Goal: Information Seeking & Learning: Understand process/instructions

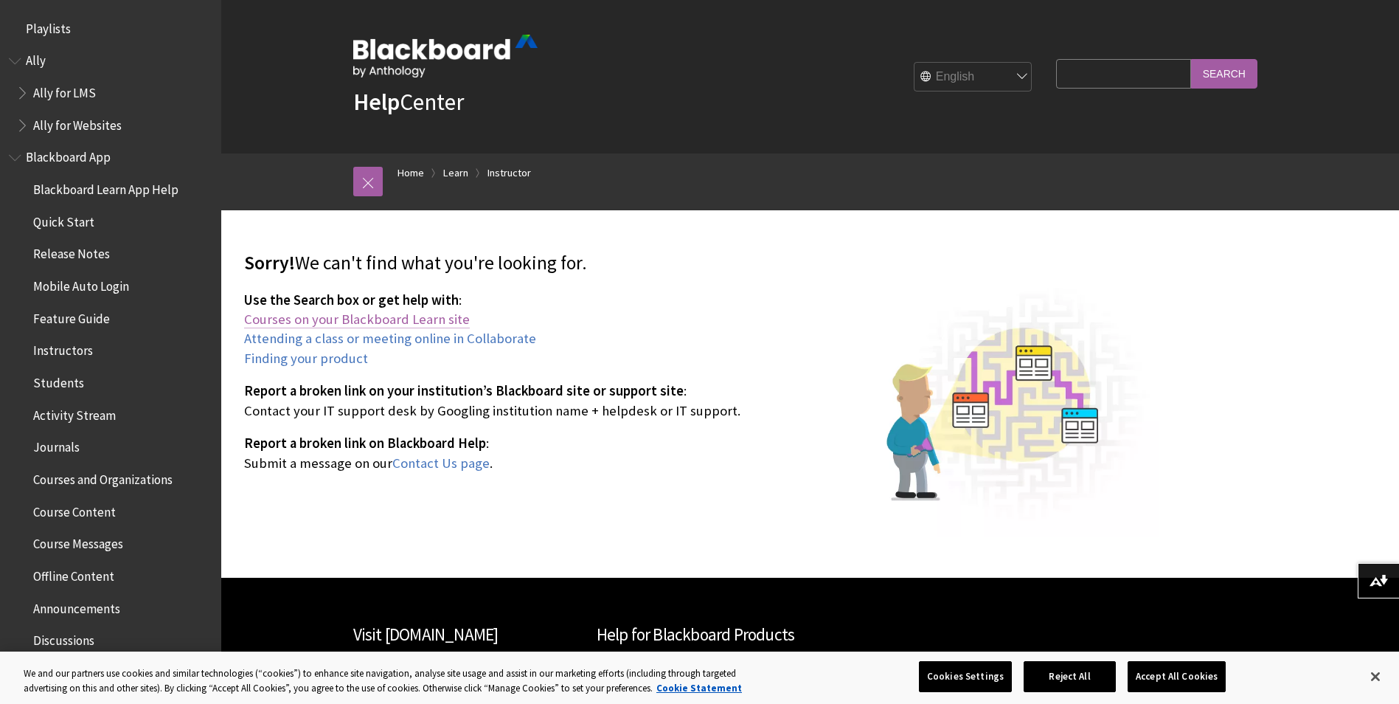
click at [325, 316] on link "Courses on your Blackboard Learn site" at bounding box center [357, 320] width 226 height 18
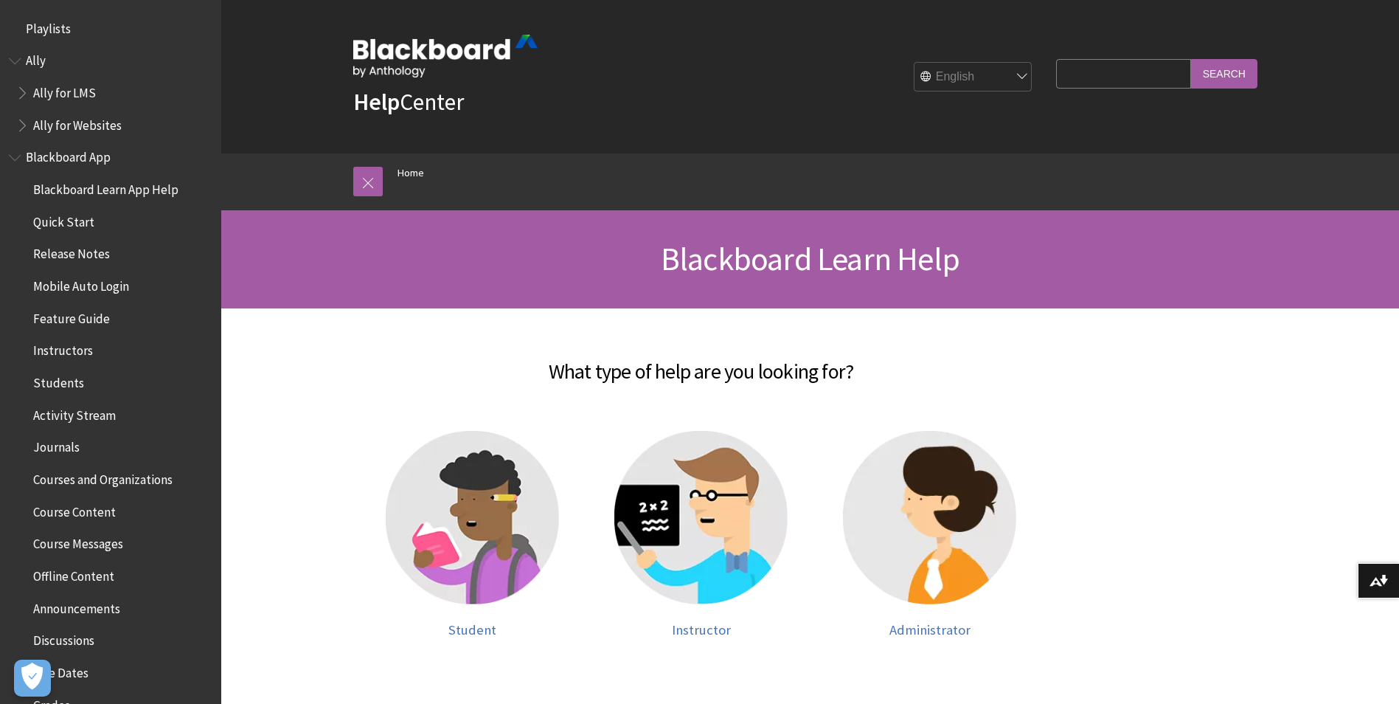
scroll to position [1250, 0]
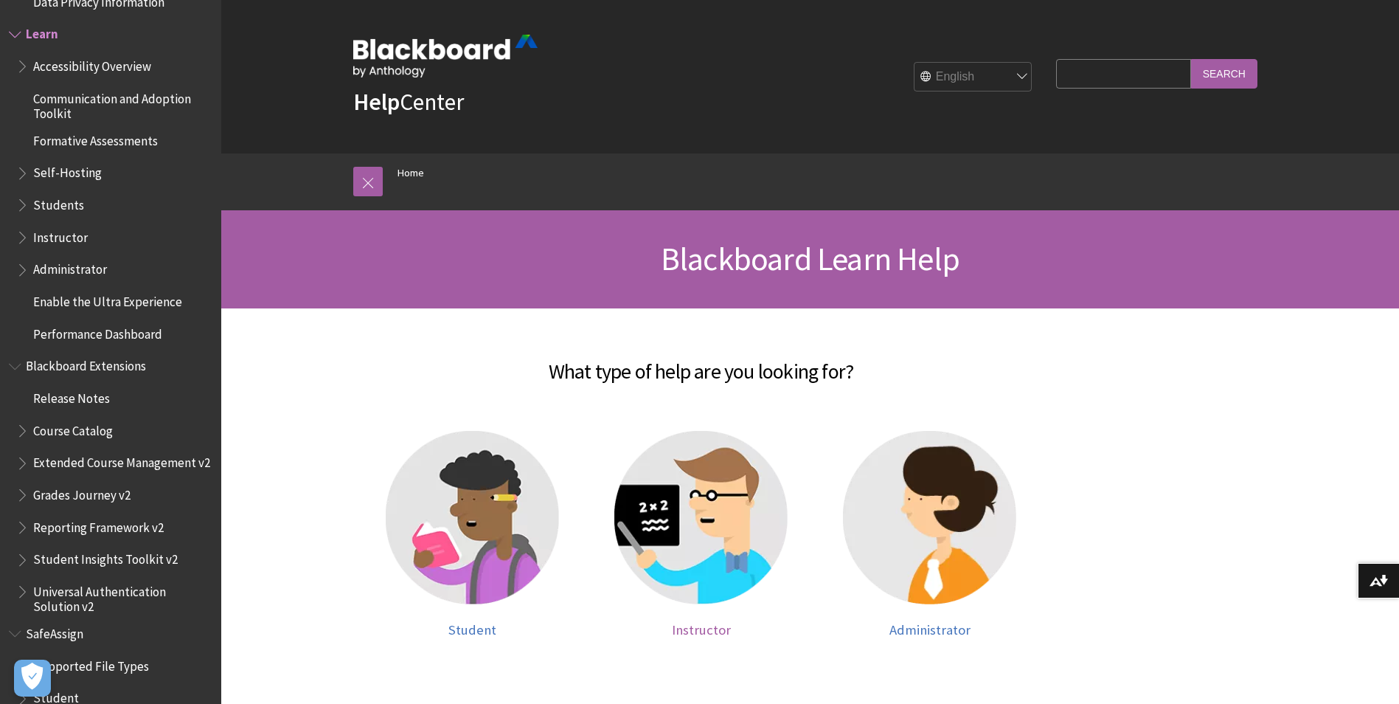
click at [693, 505] on img at bounding box center [700, 517] width 173 height 173
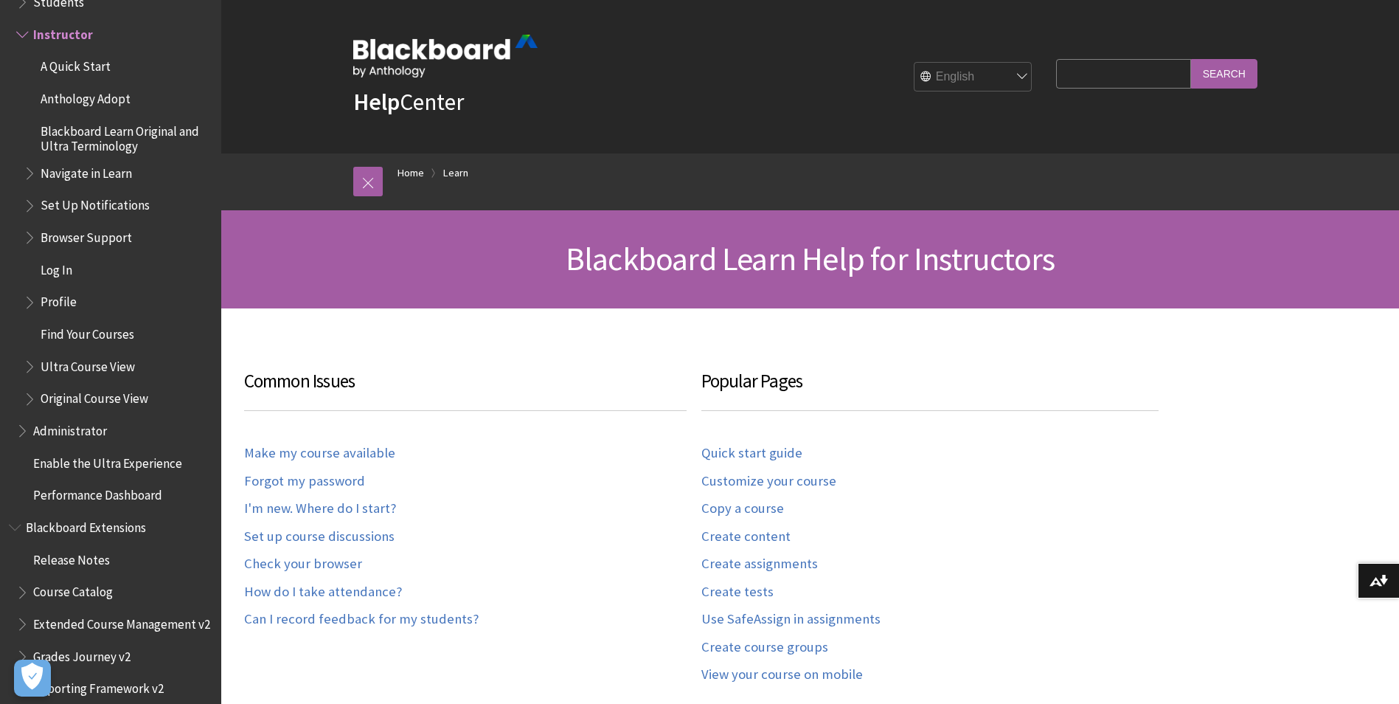
scroll to position [148, 0]
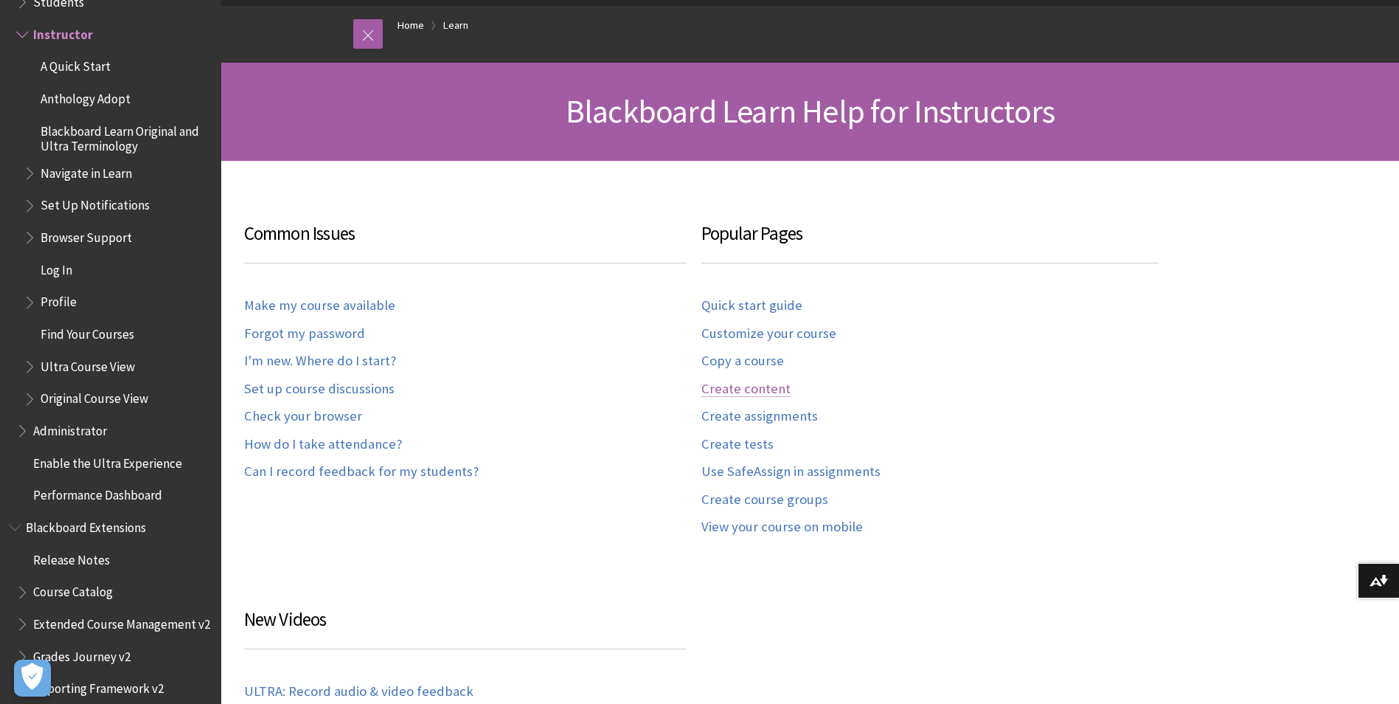
click at [718, 384] on link "Create content" at bounding box center [745, 389] width 89 height 17
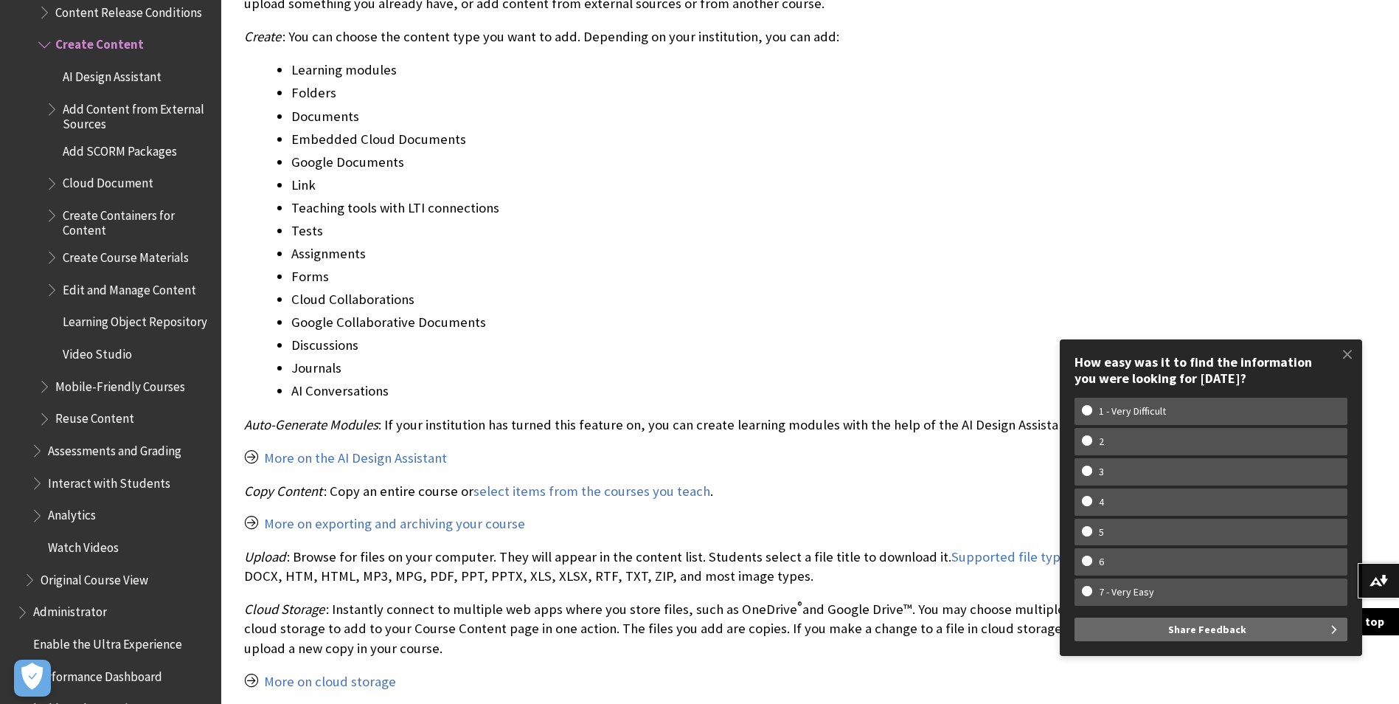
scroll to position [1328, 0]
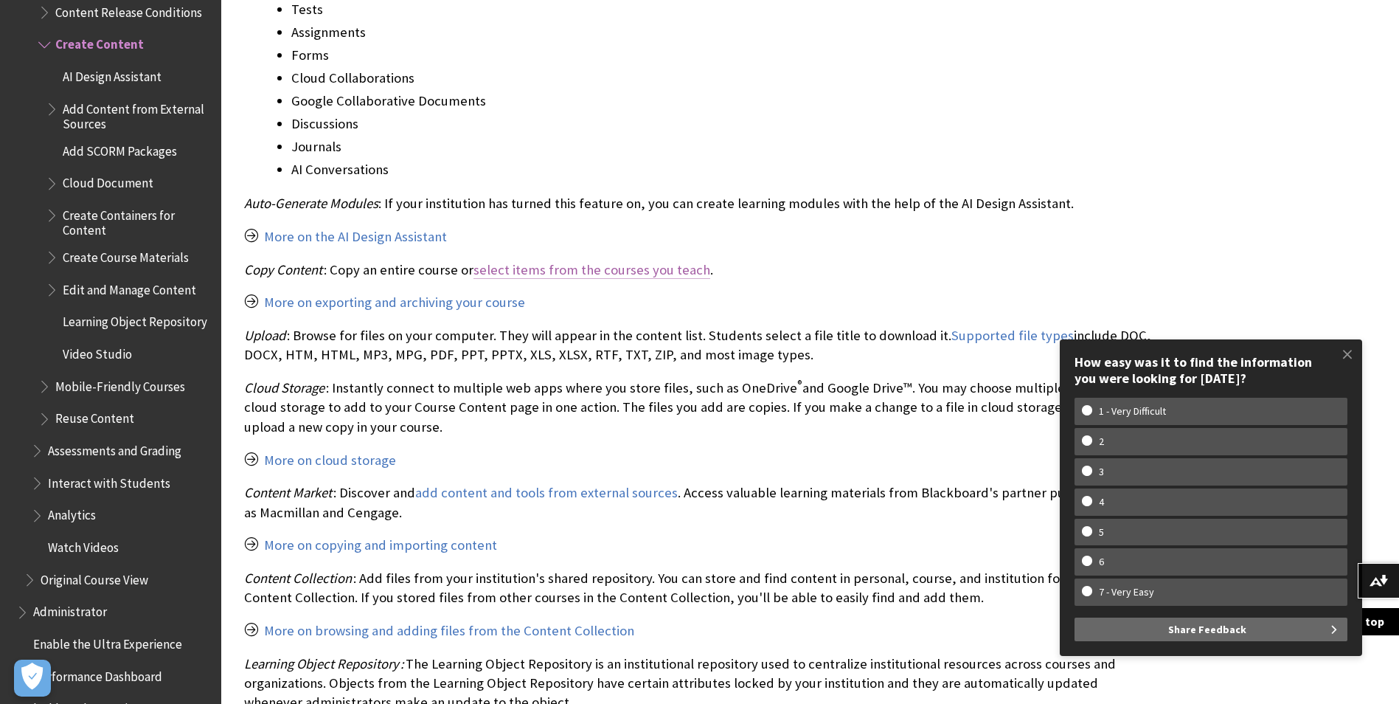
click at [632, 268] on link "select items from the courses you teach" at bounding box center [592, 270] width 237 height 18
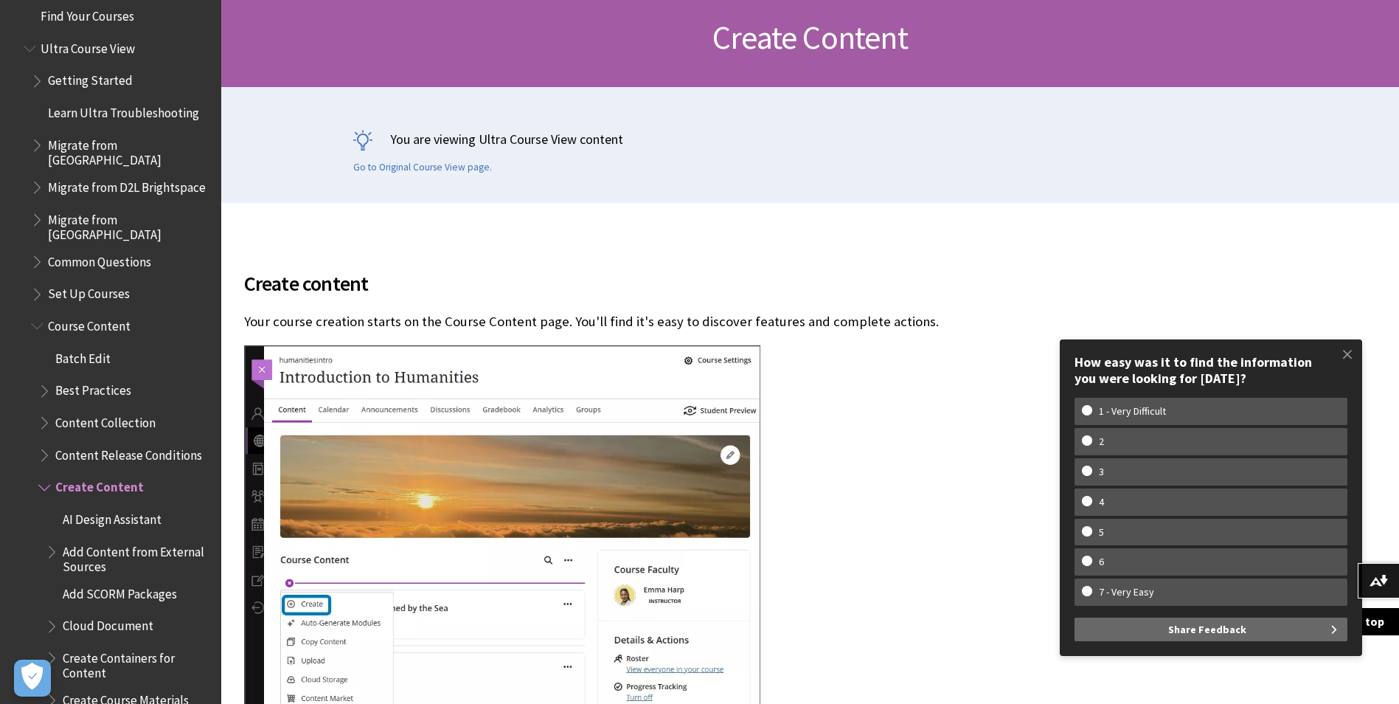
scroll to position [0, 0]
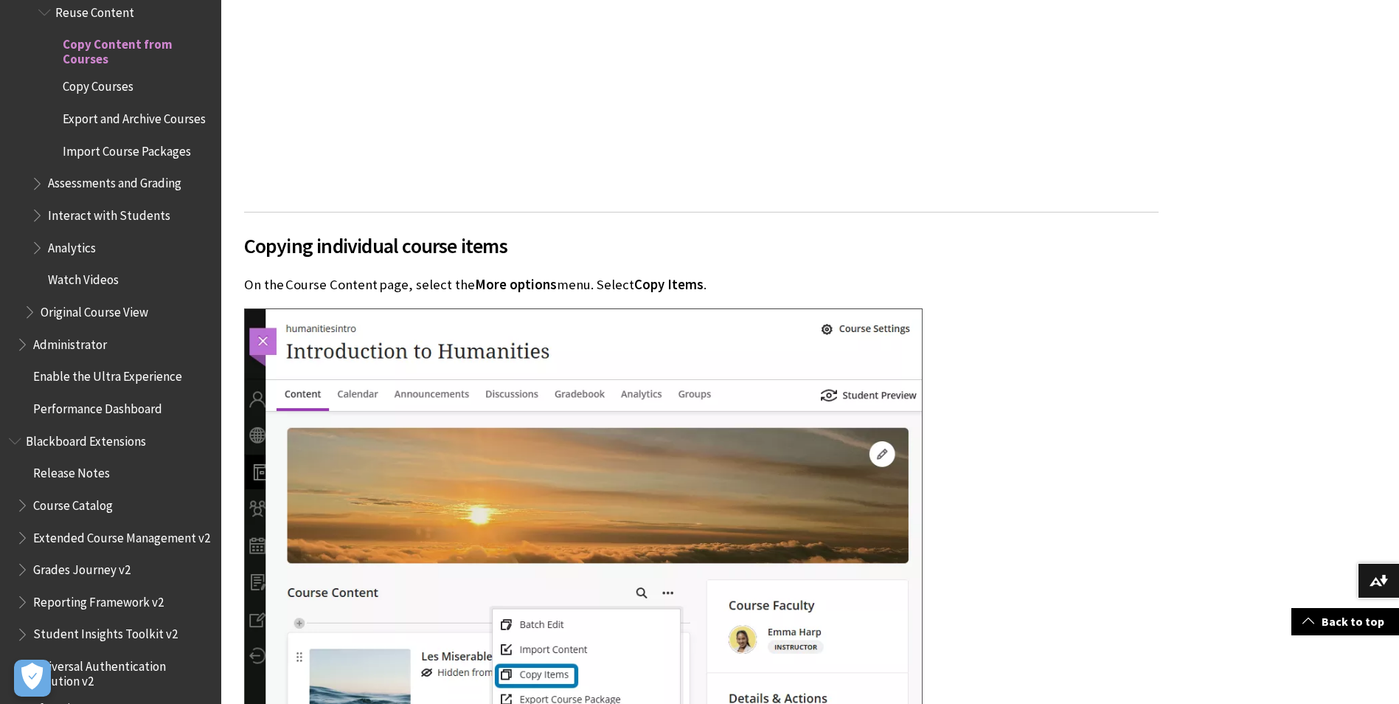
scroll to position [3172, 0]
